Goal: Find specific page/section: Find specific page/section

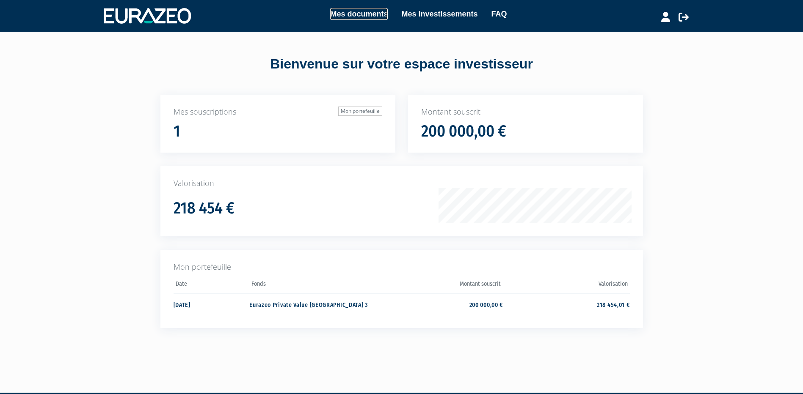
click at [360, 12] on link "Mes documents" at bounding box center [359, 14] width 58 height 12
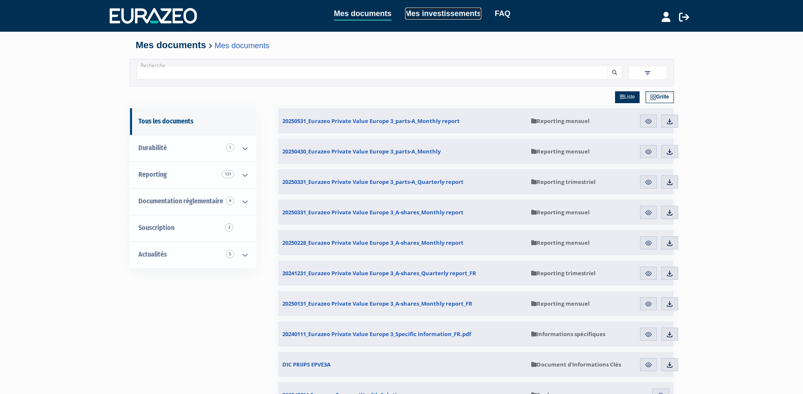
click at [452, 14] on link "Mes investissements" at bounding box center [443, 14] width 76 height 12
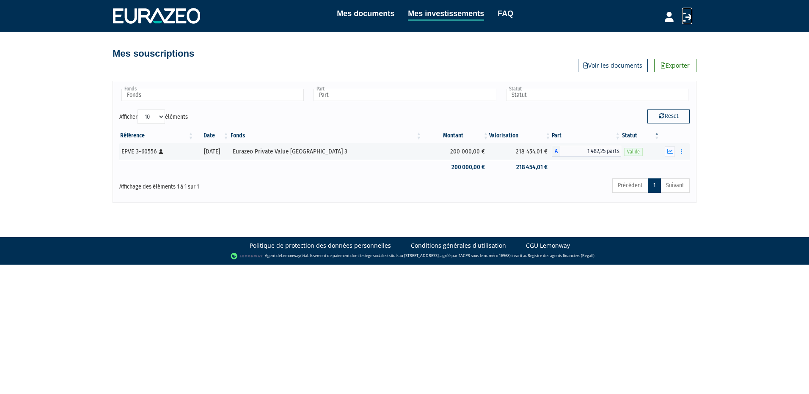
click at [685, 15] on icon at bounding box center [687, 17] width 10 height 10
